Goal: Information Seeking & Learning: Learn about a topic

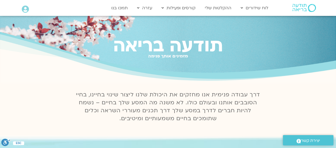
click at [22, 7] on icon at bounding box center [25, 9] width 7 height 7
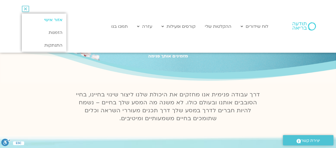
click at [55, 20] on link "אזור אישי" at bounding box center [44, 20] width 44 height 13
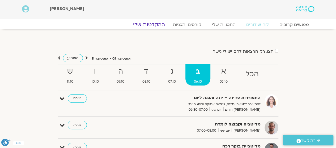
click at [154, 27] on link "ההקלטות שלי" at bounding box center [149, 25] width 45 height 6
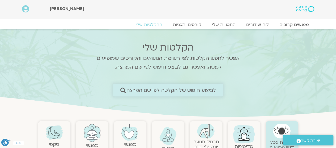
click at [195, 90] on span "לביצוע חיפוש של הקלטה לפי שם המרצה" at bounding box center [171, 91] width 90 height 6
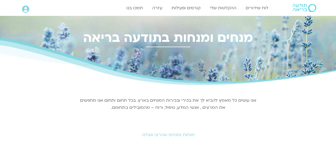
click at [125, 91] on div "אנו עושים כל מאמץ להביא לך את בכירי ובכירות המנחים בארץ. בכל תחום ותחום אנו מחפ…" at bounding box center [168, 104] width 178 height 26
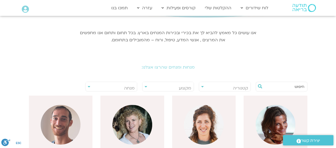
click at [280, 85] on input "text" at bounding box center [284, 86] width 40 height 9
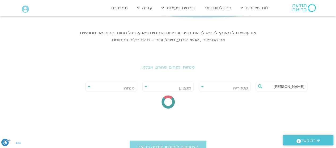
type input "בן קמינסקי"
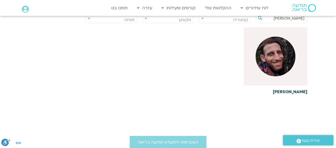
scroll to position [137, 0]
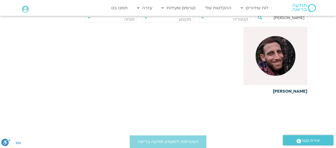
click at [283, 71] on img at bounding box center [276, 56] width 40 height 40
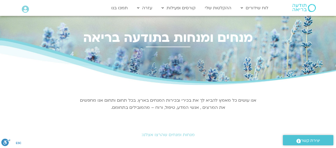
scroll to position [76, 0]
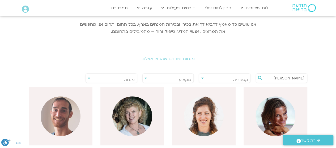
click at [291, 75] on input "בן קמינסקי" at bounding box center [284, 78] width 40 height 9
drag, startPoint x: 0, startPoint y: 0, endPoint x: 291, endPoint y: 75, distance: 300.6
click at [291, 75] on input "בן קמינסקי" at bounding box center [284, 78] width 40 height 9
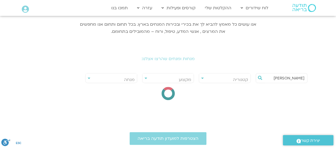
type input "סנדיה"
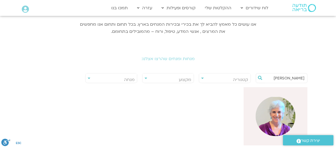
click at [279, 116] on img at bounding box center [276, 117] width 40 height 40
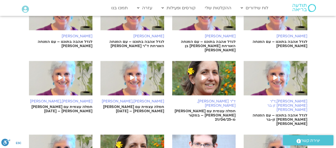
scroll to position [193, 0]
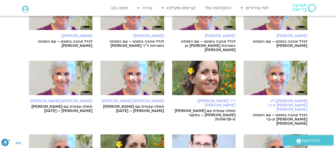
click at [287, 23] on link "סנדיה בר קמה לגדל אהבה בתוכנו – עם המנחה האורח בן קמינסקי" at bounding box center [276, 21] width 64 height 53
